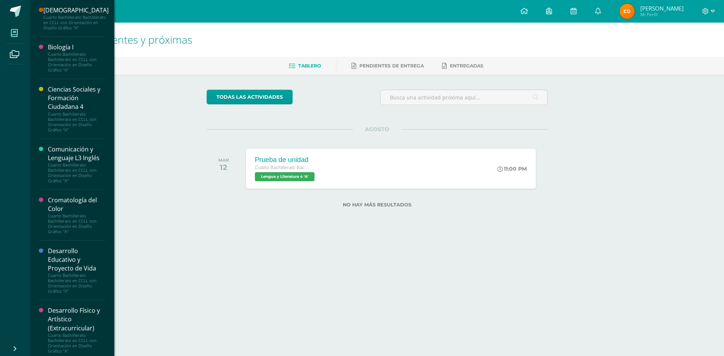
click at [17, 34] on icon at bounding box center [14, 33] width 7 height 8
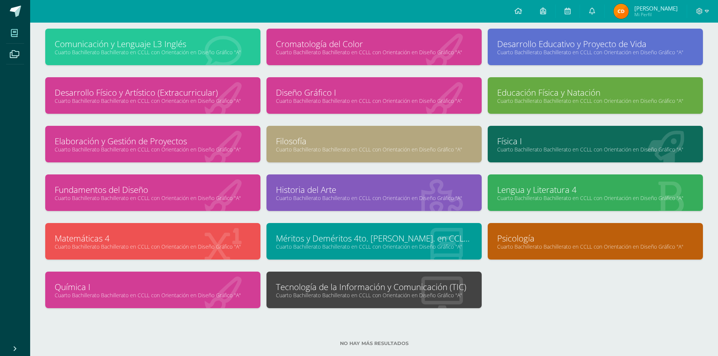
scroll to position [106, 0]
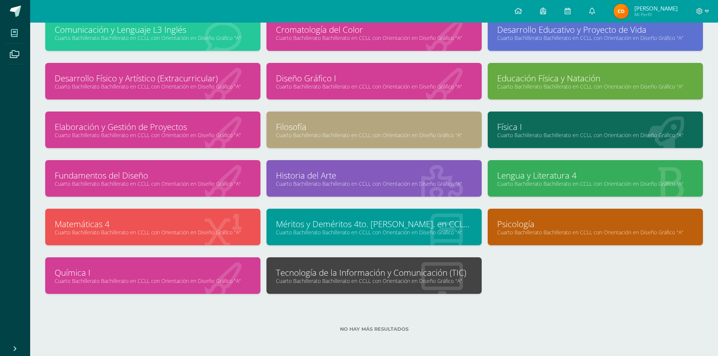
click at [173, 281] on link "Cuarto Bachillerato Bachillerato en CCLL con Orientación en Diseño Gráfico "A"" at bounding box center [153, 281] width 196 height 7
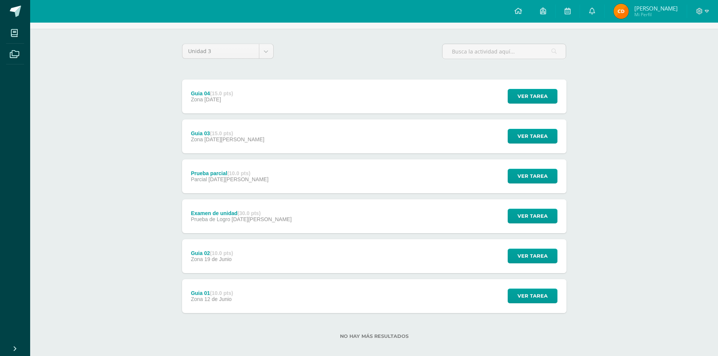
scroll to position [53, 0]
